Goal: Navigation & Orientation: Find specific page/section

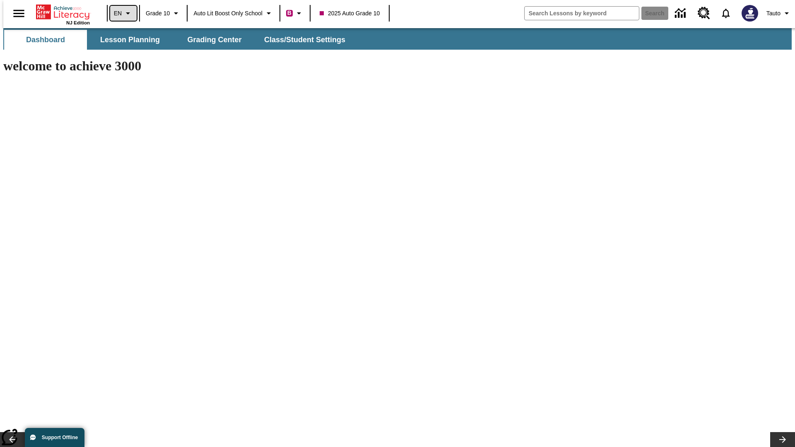
click at [123, 13] on icon "Language: EN, Select a language" at bounding box center [128, 13] width 10 height 10
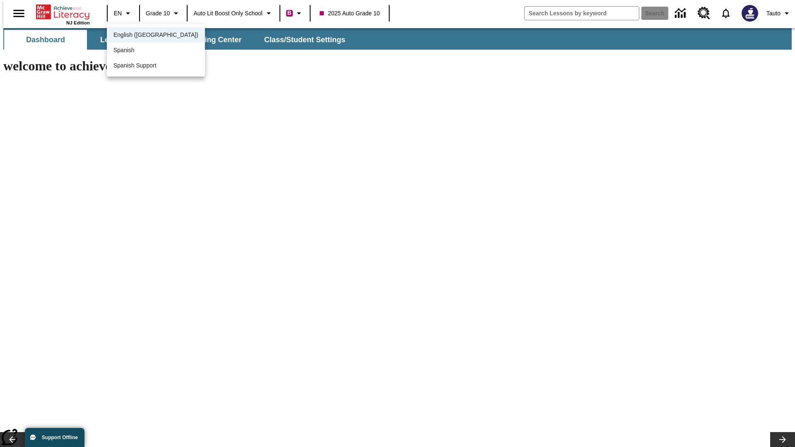
click at [138, 36] on span "English (US)" at bounding box center [155, 35] width 85 height 9
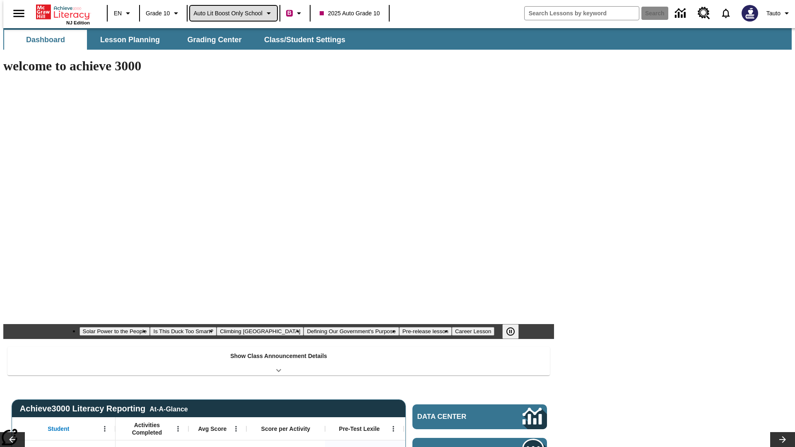
click at [233, 13] on span "Auto Lit Boost only School" at bounding box center [227, 13] width 69 height 9
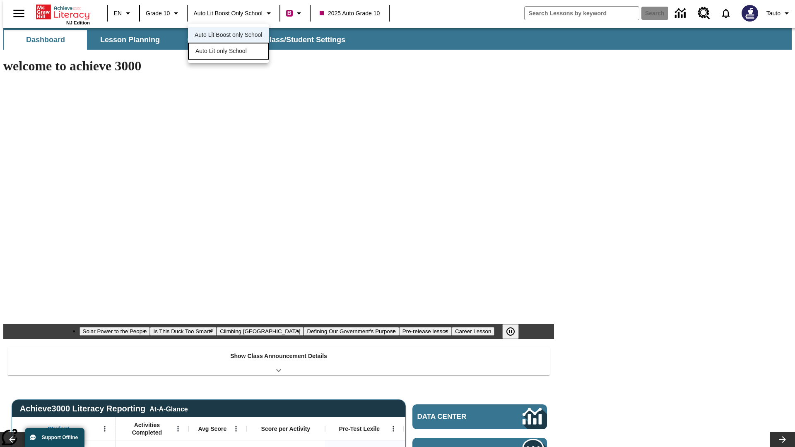
click at [222, 52] on span "Auto Lit only School" at bounding box center [220, 51] width 51 height 9
